Goal: Transaction & Acquisition: Purchase product/service

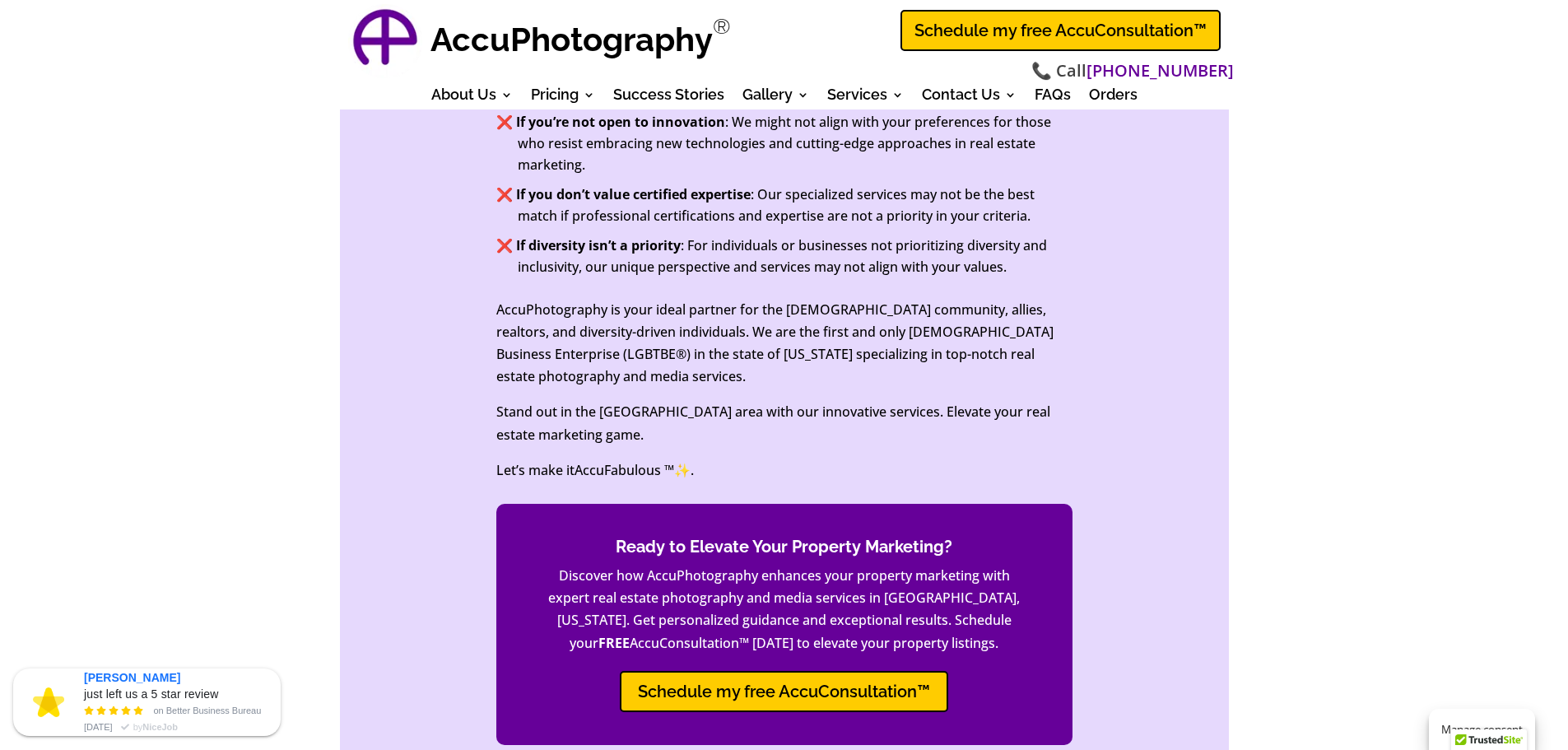
scroll to position [6791, 0]
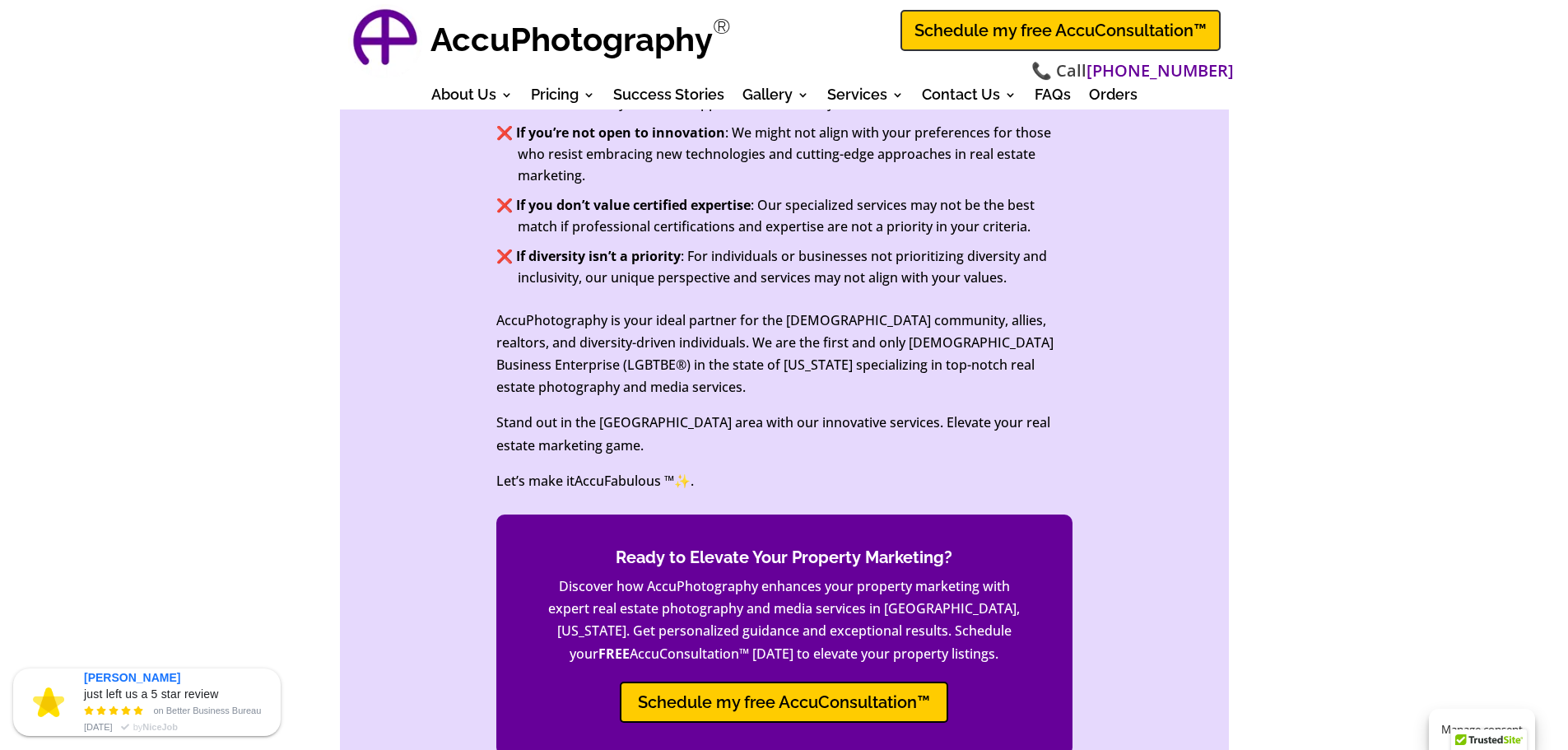
click at [1042, 36] on link "Schedule my free AccuConsultation™" at bounding box center [1060, 30] width 320 height 41
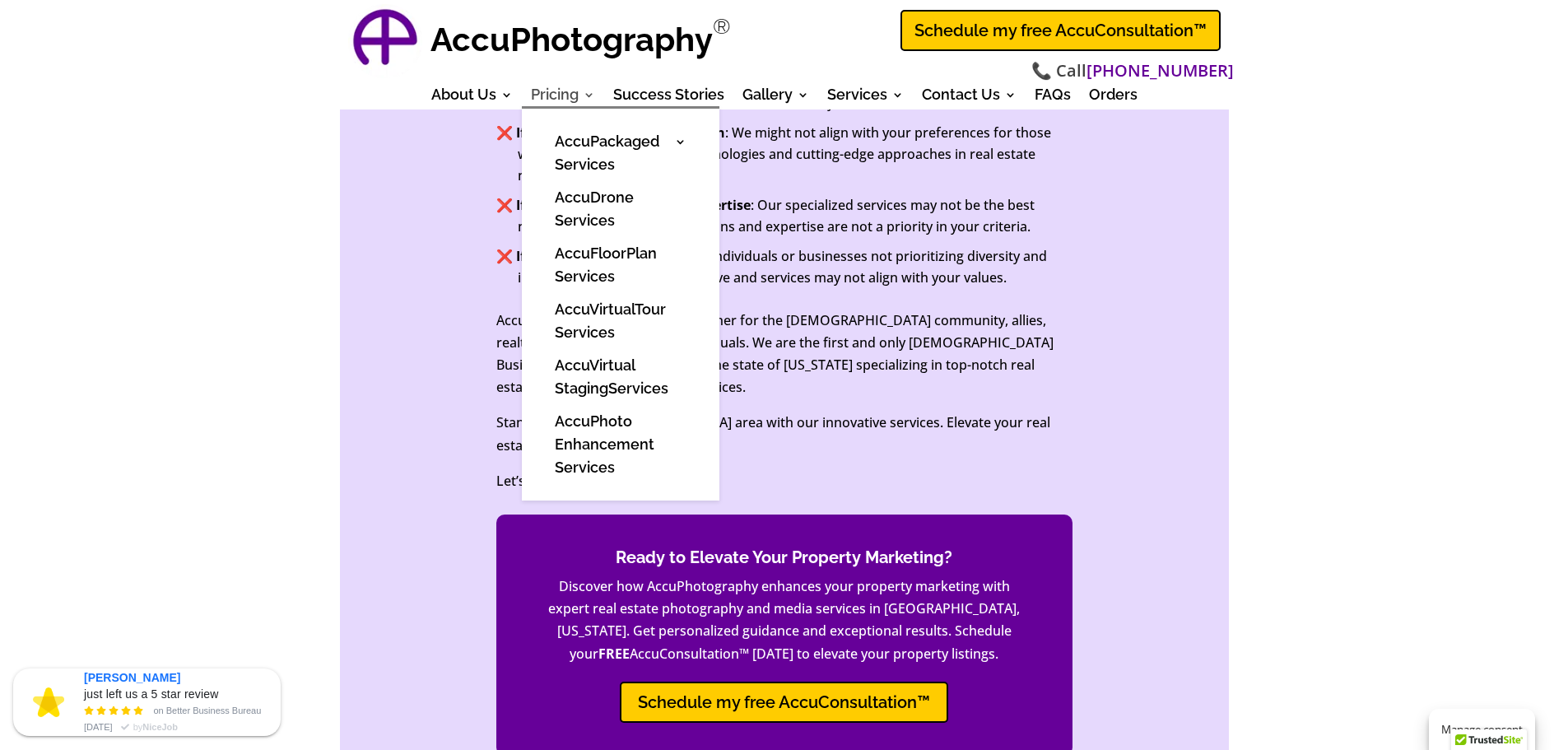
click at [569, 97] on link "Pricing" at bounding box center [562, 98] width 64 height 18
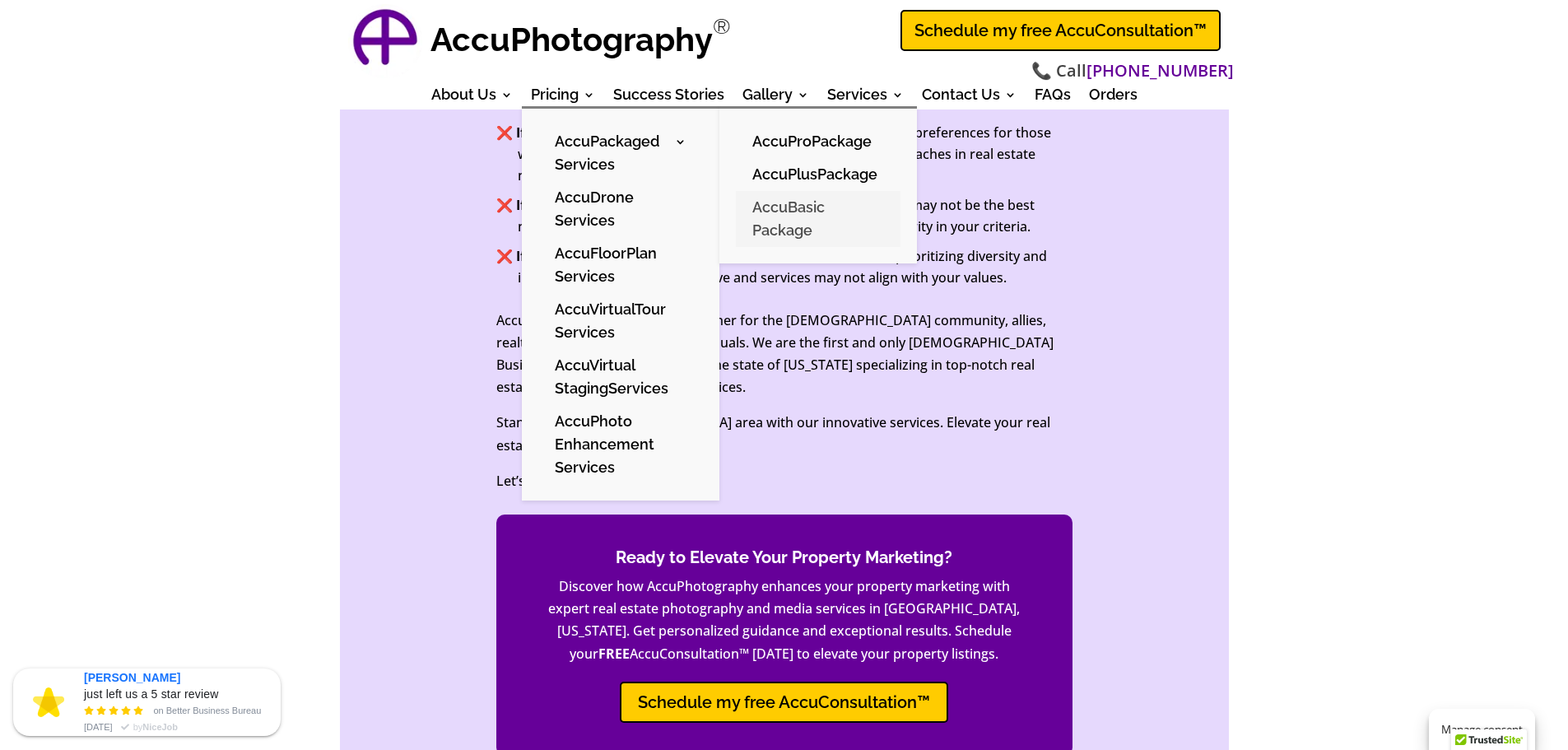
click at [784, 217] on link "AccuBasic Package" at bounding box center [818, 219] width 165 height 56
